Goal: Find specific page/section: Find specific page/section

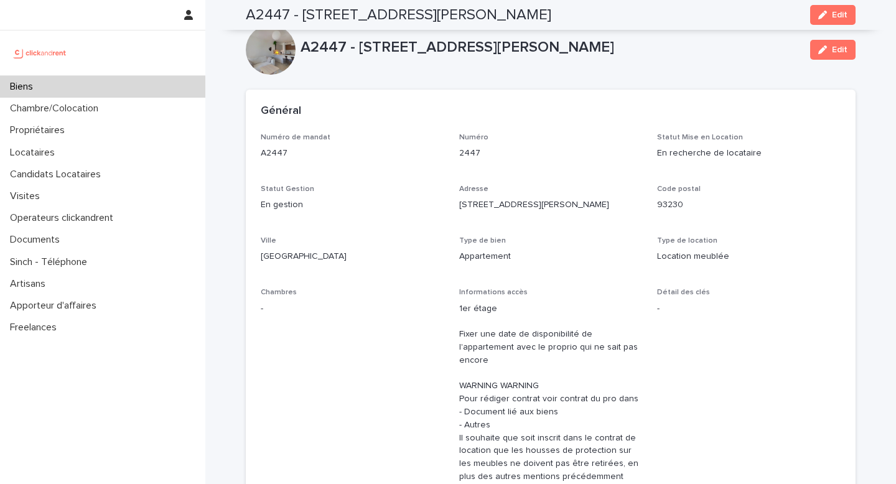
scroll to position [3841, 0]
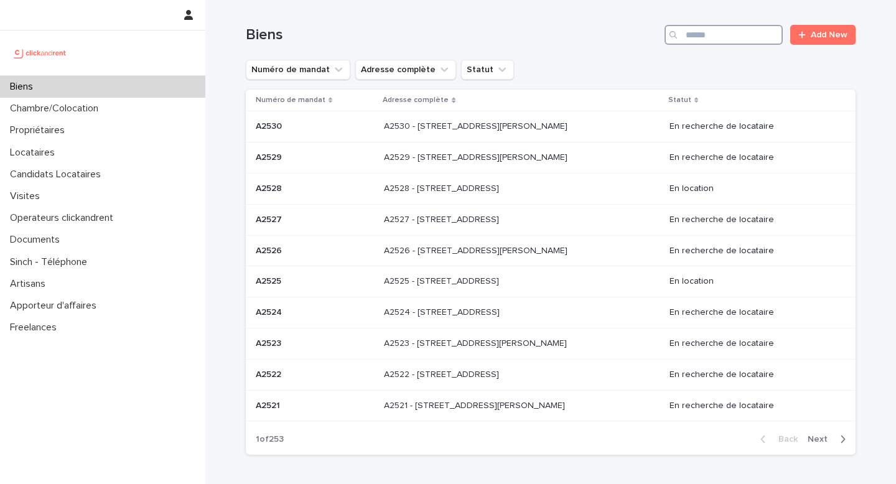
click at [700, 35] on input "Search" at bounding box center [724, 35] width 118 height 20
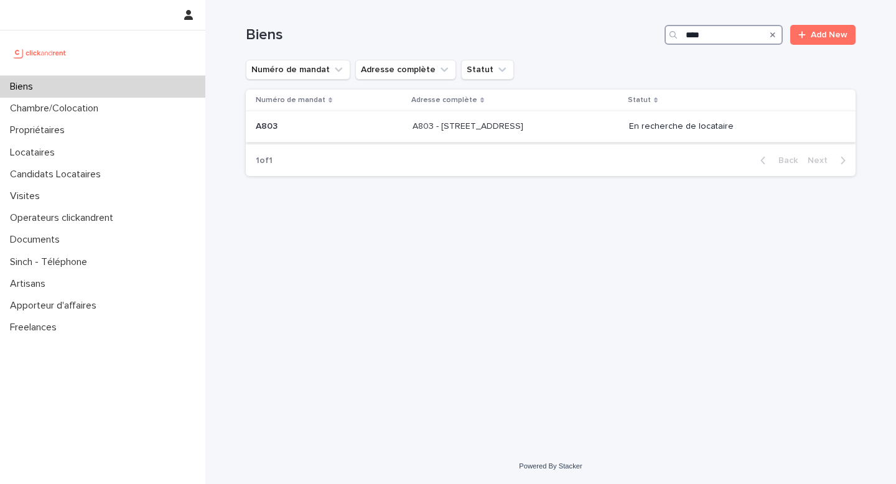
type input "****"
click at [589, 129] on p at bounding box center [516, 126] width 206 height 11
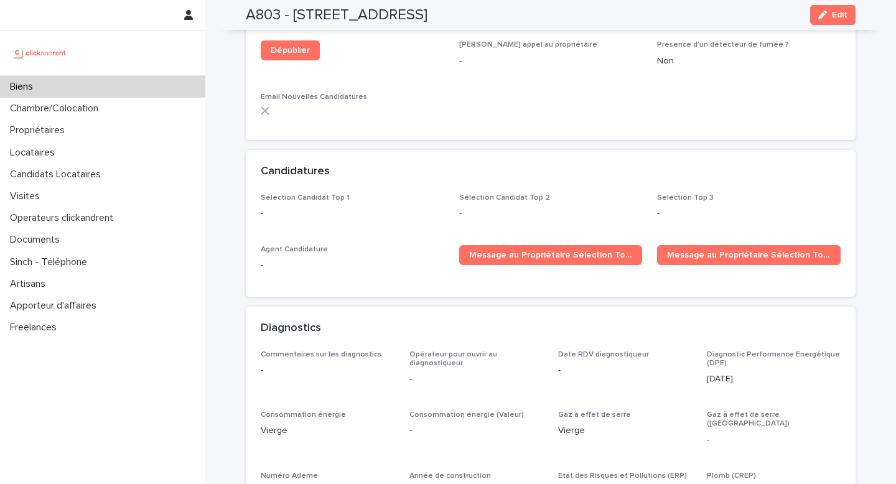
scroll to position [3306, 0]
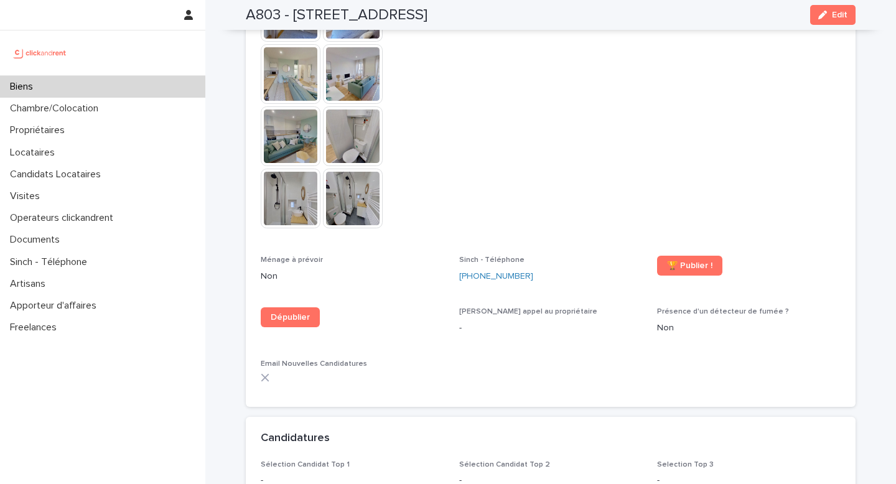
click at [132, 87] on div "Biens" at bounding box center [102, 87] width 205 height 22
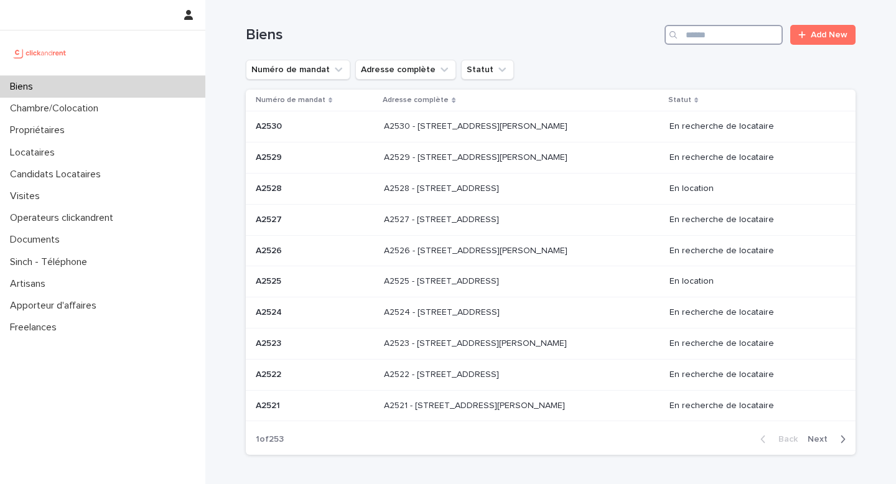
click at [702, 35] on input "Search" at bounding box center [724, 35] width 118 height 20
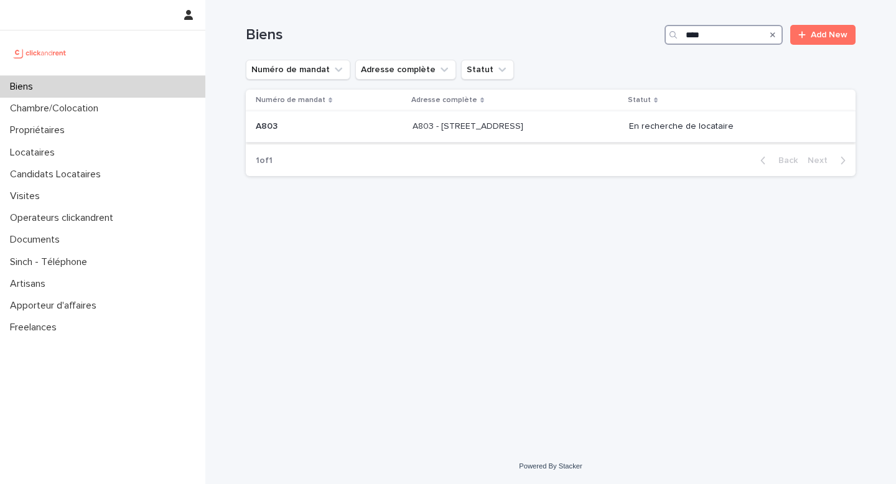
type input "****"
click at [439, 121] on p "A803 - [STREET_ADDRESS]" at bounding box center [469, 125] width 113 height 13
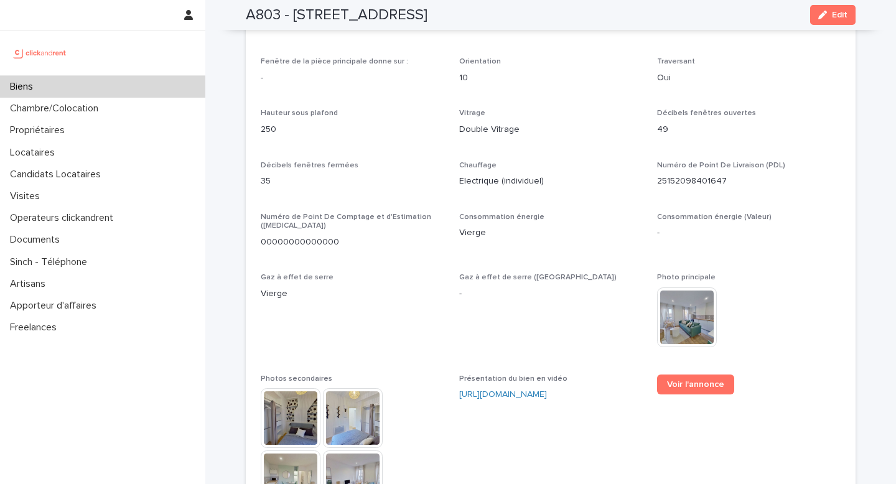
scroll to position [2917, 0]
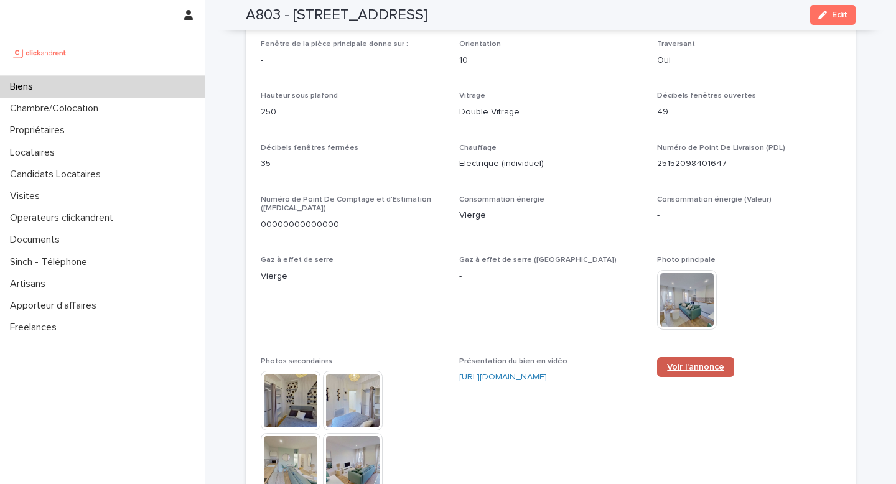
click at [701, 357] on link "Voir l'annonce" at bounding box center [695, 367] width 77 height 20
